Goal: Task Accomplishment & Management: Complete application form

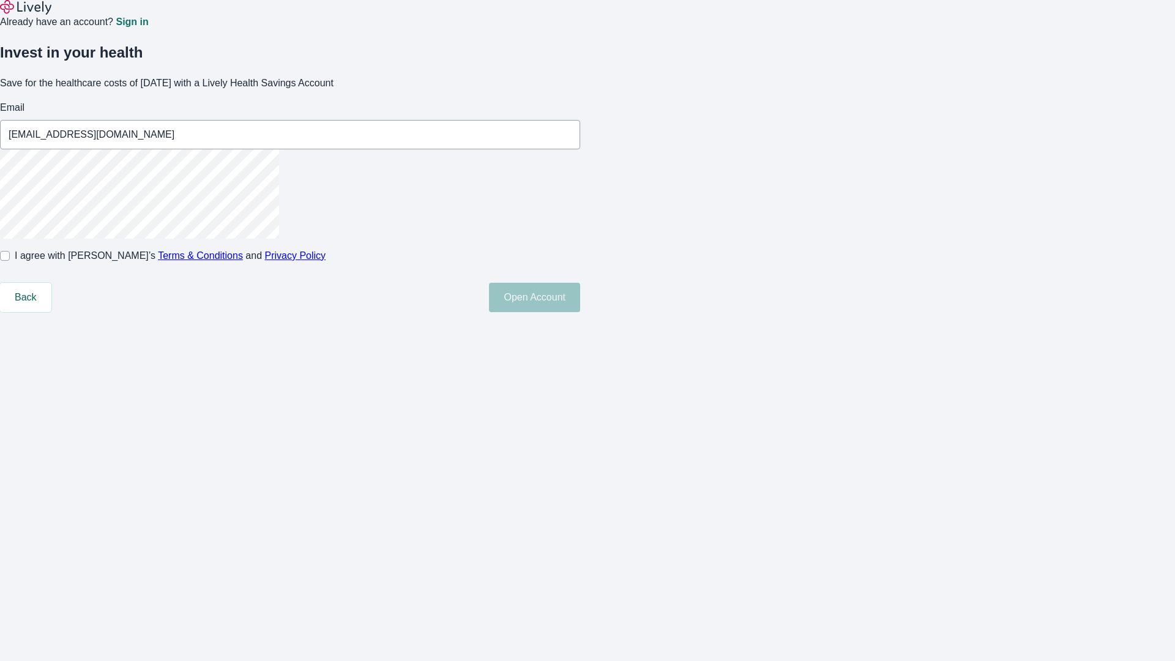
click at [10, 261] on input "I agree with Lively’s Terms & Conditions and Privacy Policy" at bounding box center [5, 256] width 10 height 10
checkbox input "true"
click at [580, 312] on button "Open Account" at bounding box center [534, 297] width 91 height 29
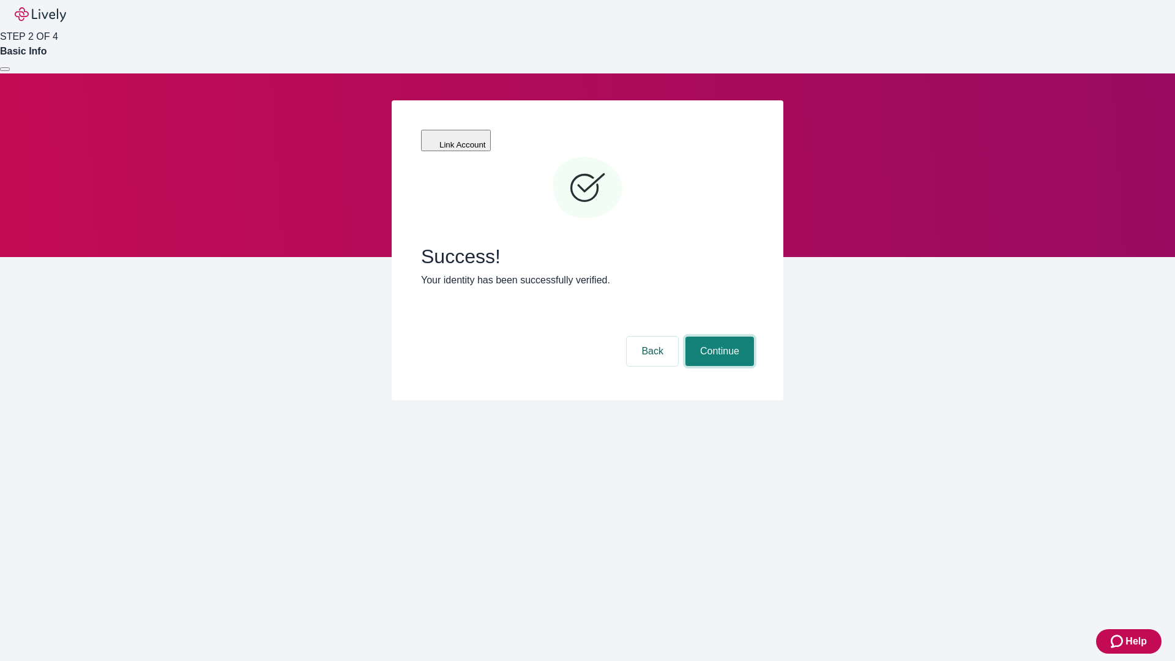
click at [718, 337] on button "Continue" at bounding box center [719, 351] width 69 height 29
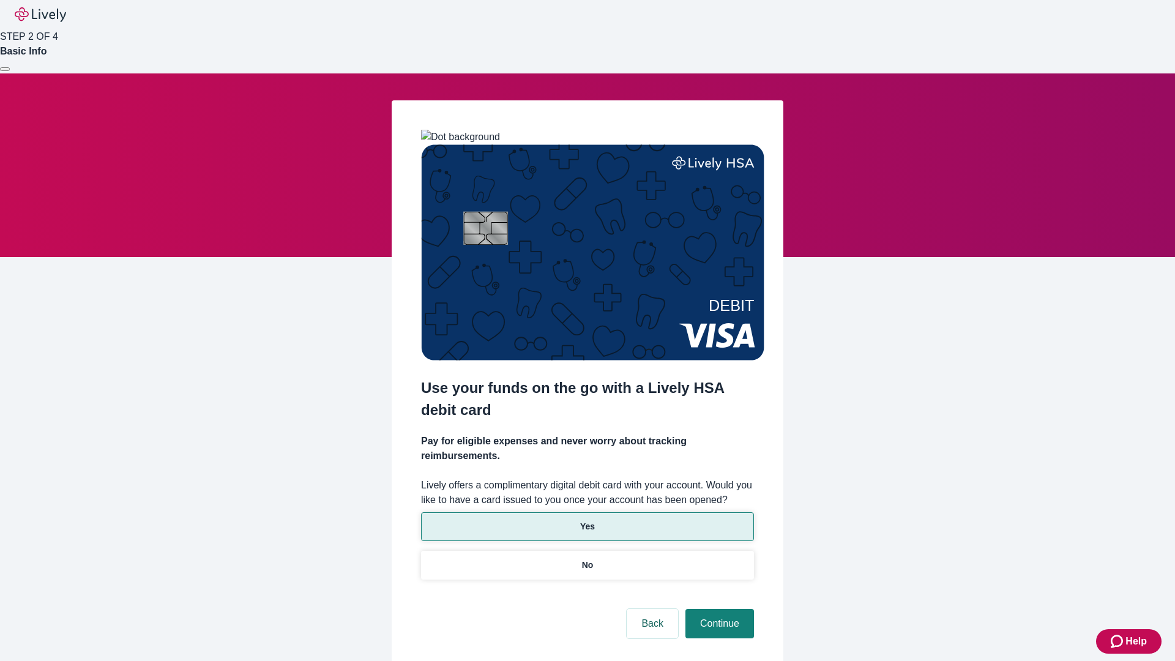
click at [587, 520] on p "Yes" at bounding box center [587, 526] width 15 height 13
click at [718, 609] on button "Continue" at bounding box center [719, 623] width 69 height 29
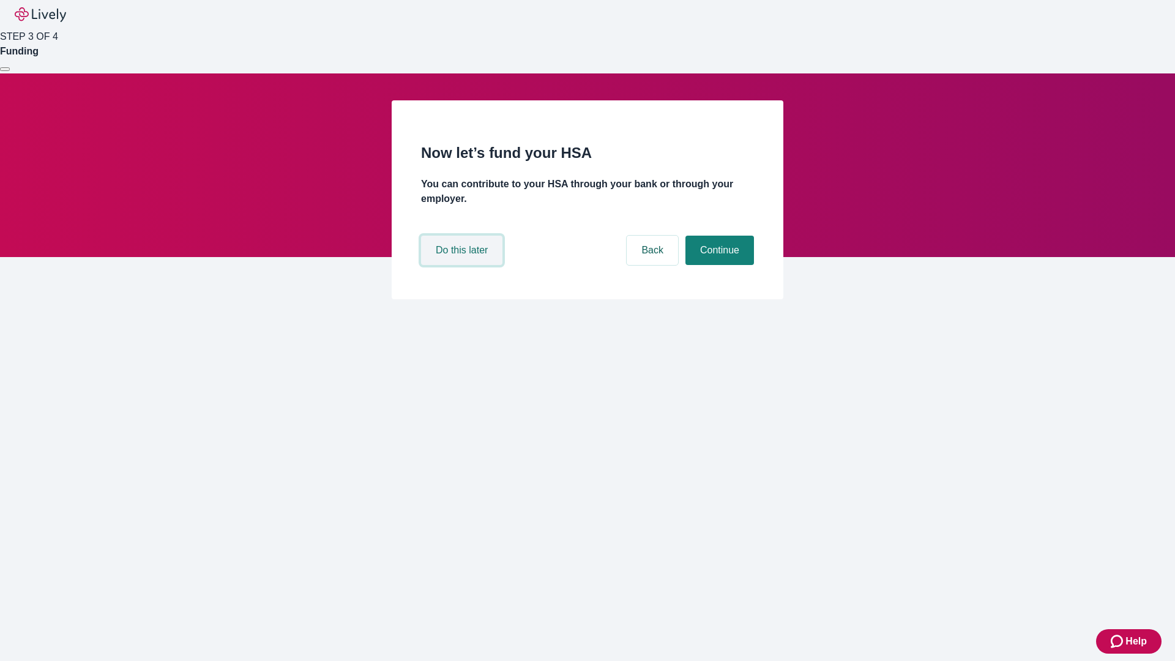
click at [463, 265] on button "Do this later" at bounding box center [461, 250] width 81 height 29
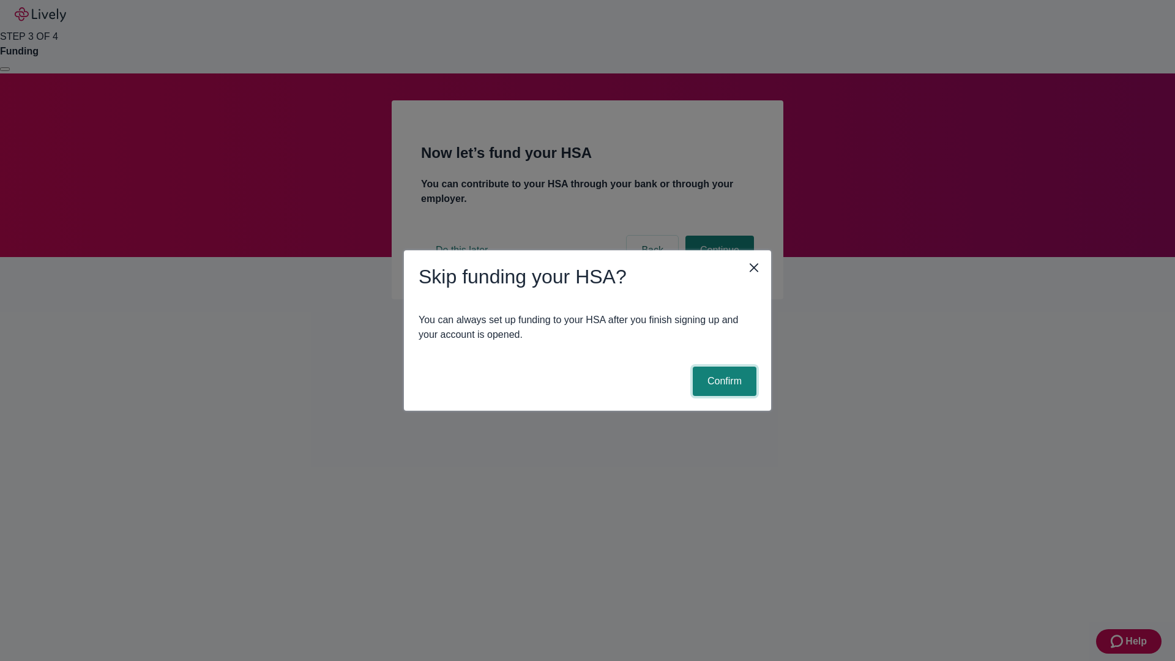
click at [723, 381] on button "Confirm" at bounding box center [725, 381] width 64 height 29
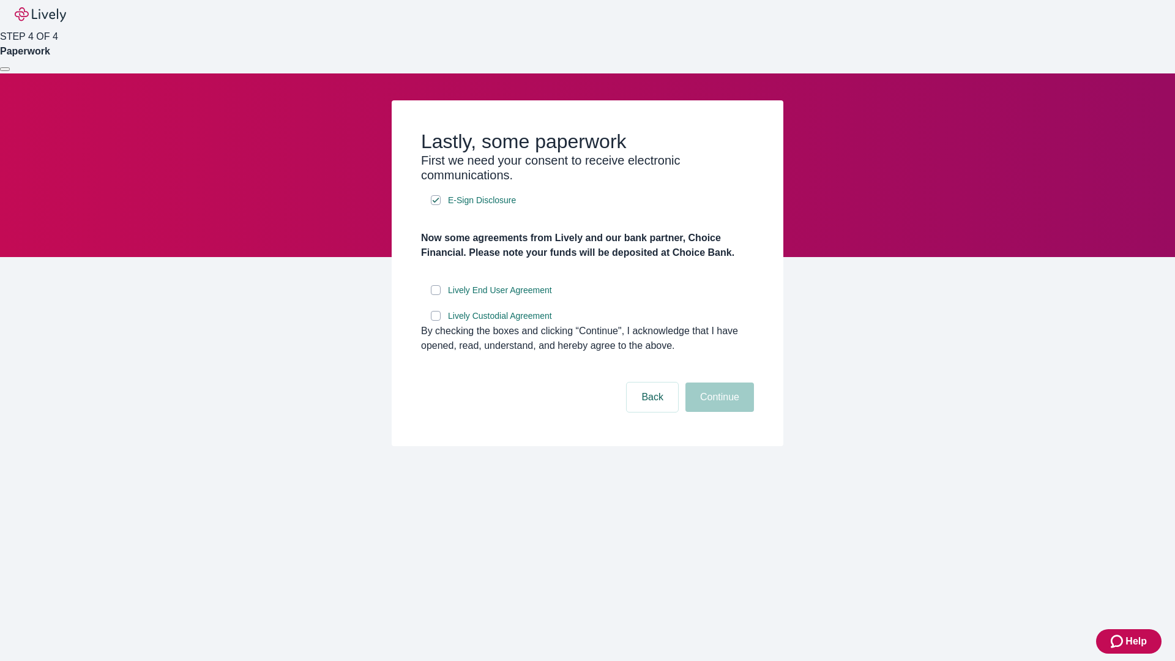
click at [436, 295] on input "Lively End User Agreement" at bounding box center [436, 290] width 10 height 10
checkbox input "true"
click at [436, 321] on input "Lively Custodial Agreement" at bounding box center [436, 316] width 10 height 10
checkbox input "true"
click at [718, 412] on button "Continue" at bounding box center [719, 397] width 69 height 29
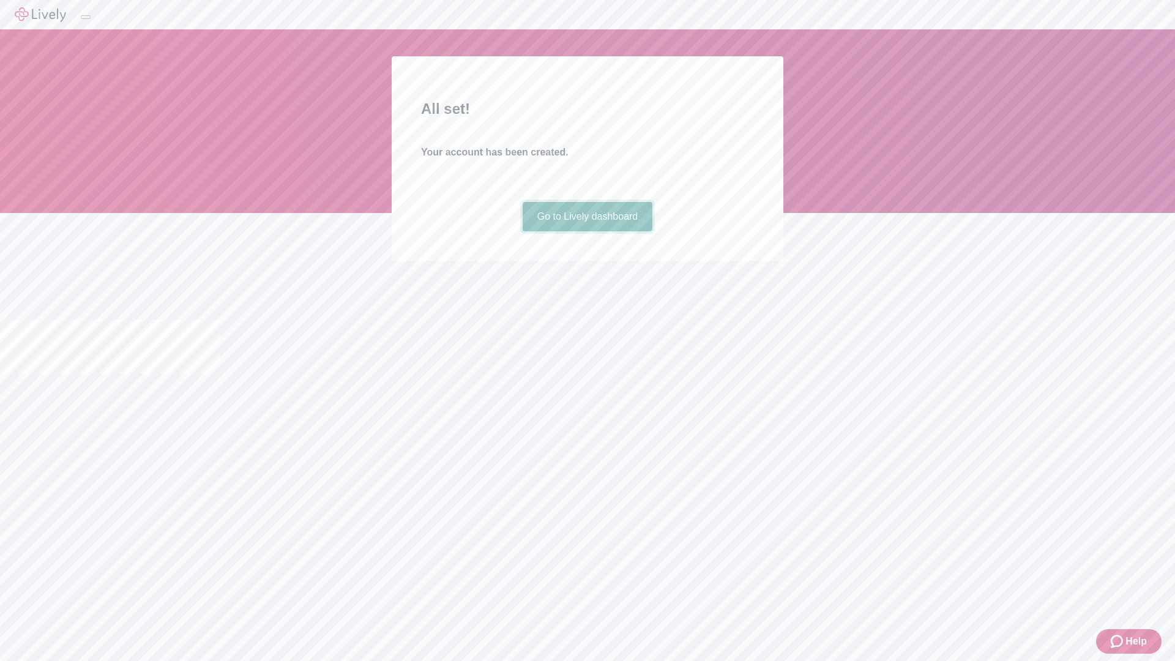
click at [587, 231] on link "Go to Lively dashboard" at bounding box center [588, 216] width 130 height 29
